Goal: Navigation & Orientation: Understand site structure

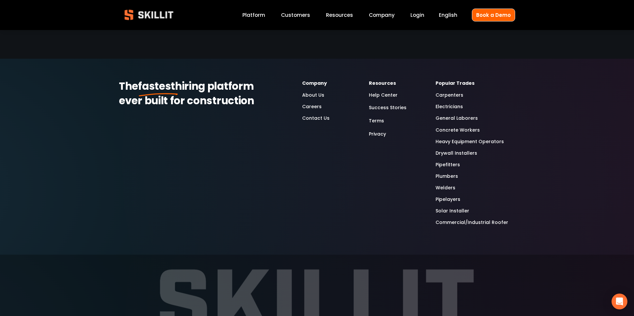
scroll to position [1804, 0]
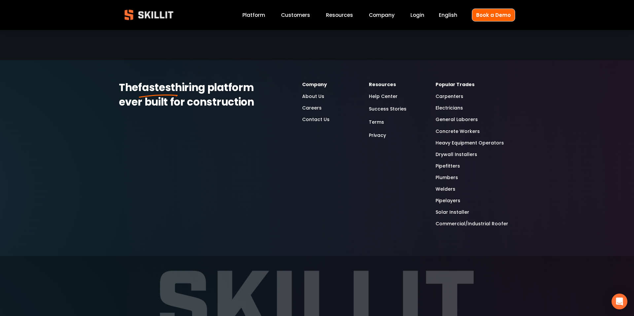
click at [260, 17] on link "Platform" at bounding box center [253, 15] width 23 height 9
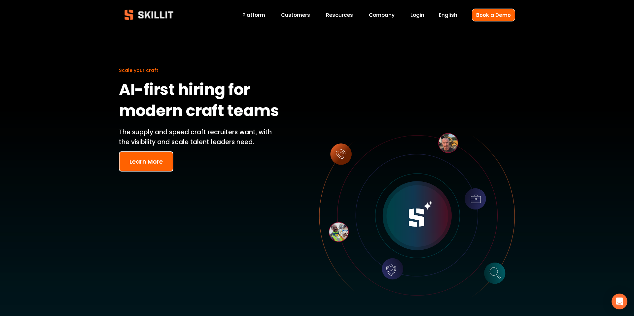
click at [301, 15] on link "Customers" at bounding box center [295, 15] width 29 height 9
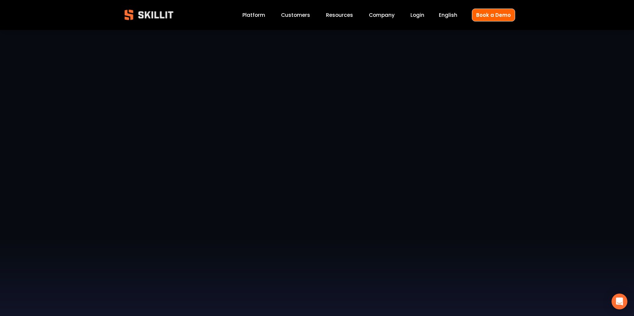
click at [0, 0] on span "Pricing" at bounding box center [0, 0] width 0 height 0
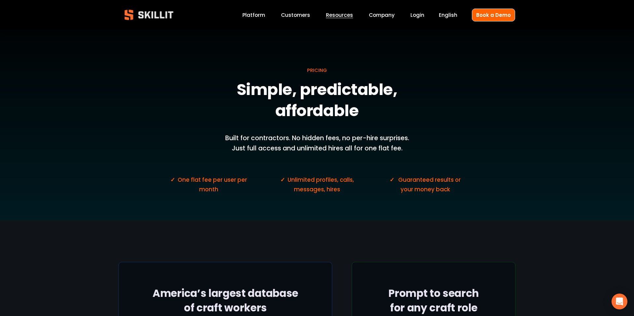
click at [387, 15] on link "Company" at bounding box center [382, 15] width 26 height 9
